Goal: Task Accomplishment & Management: Use online tool/utility

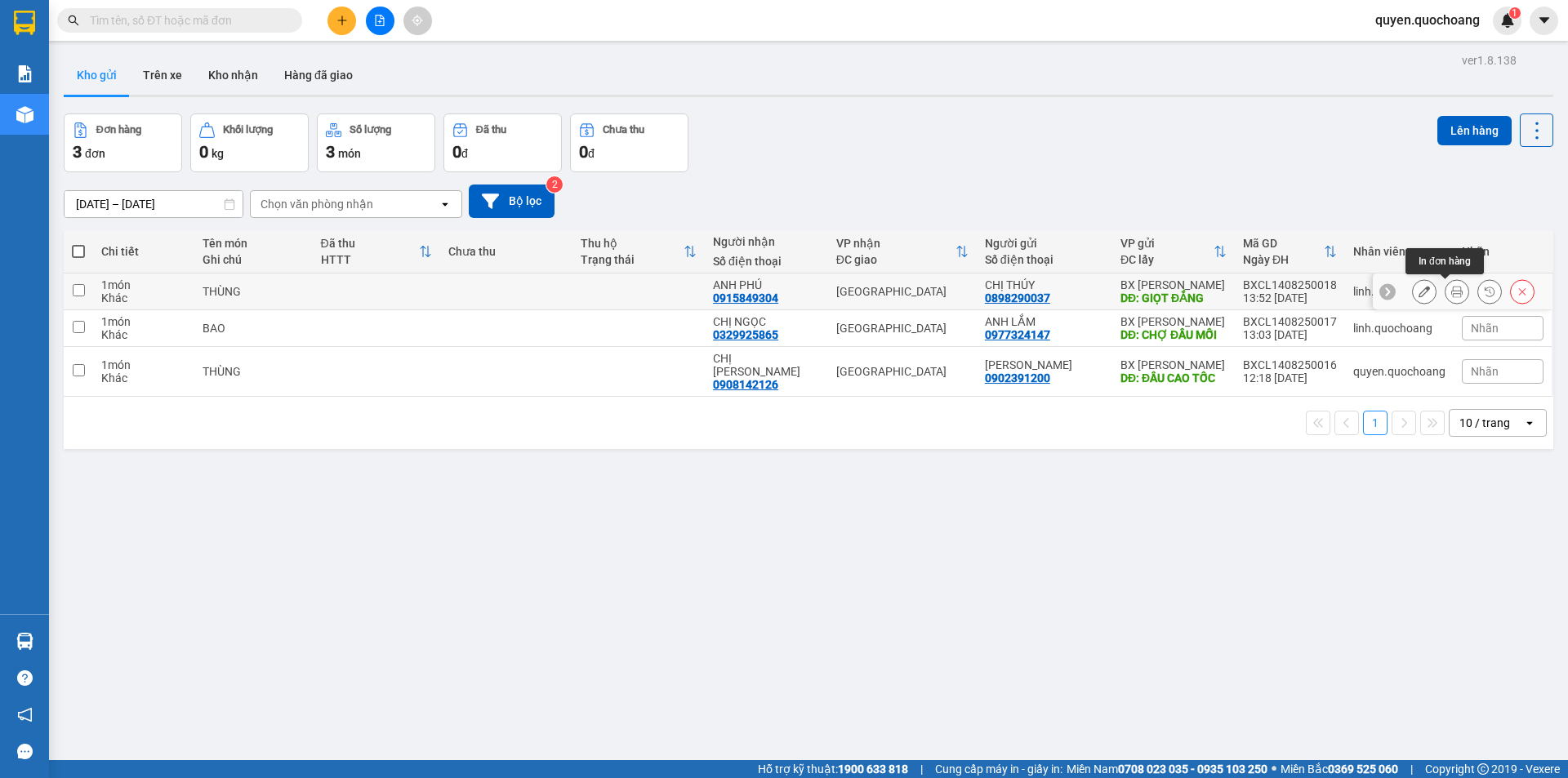
click at [1452, 289] on icon at bounding box center [1457, 291] width 11 height 11
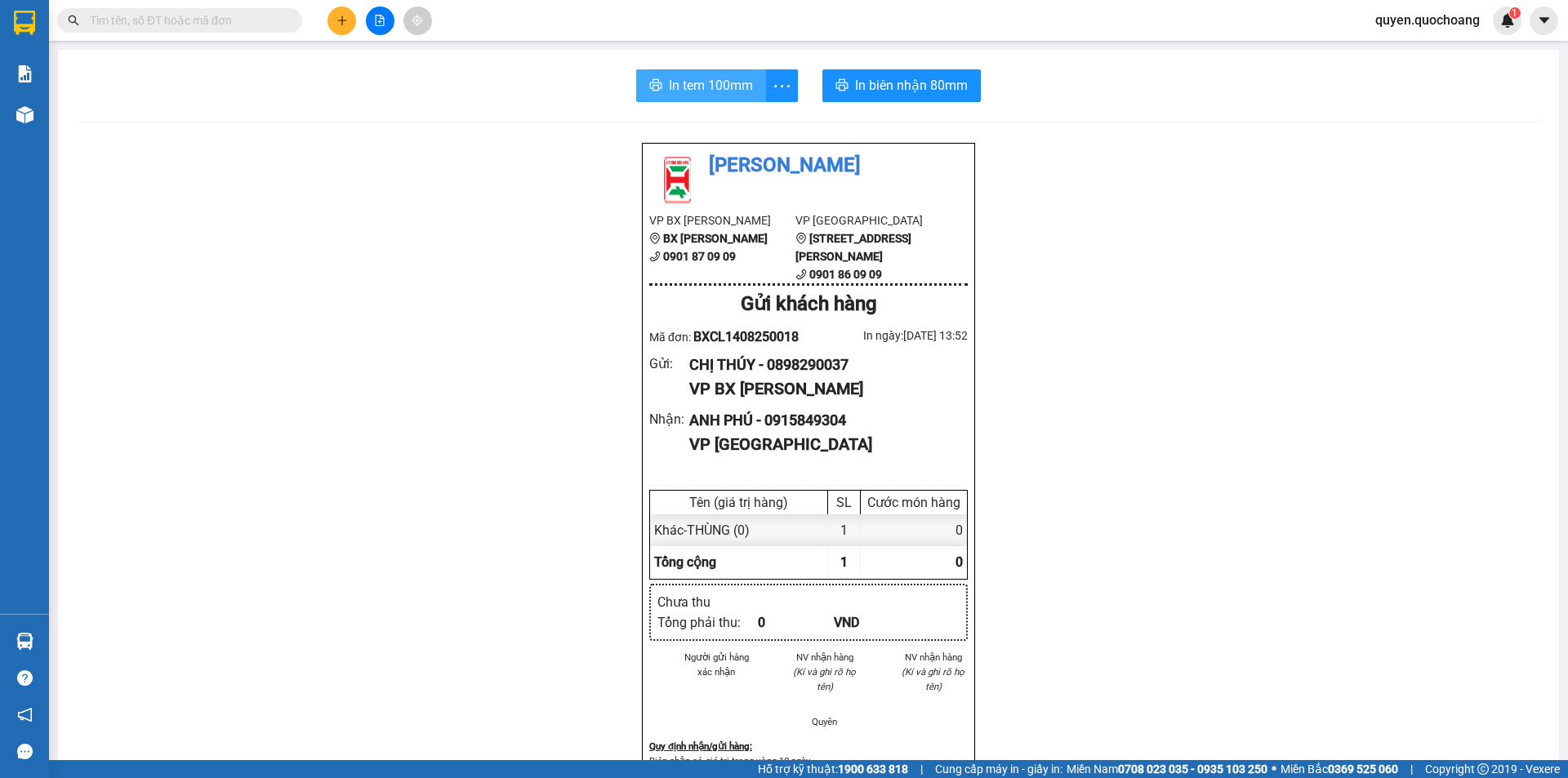
click at [715, 97] on button "In tem 100mm" at bounding box center [701, 85] width 130 height 32
